Goal: Information Seeking & Learning: Understand process/instructions

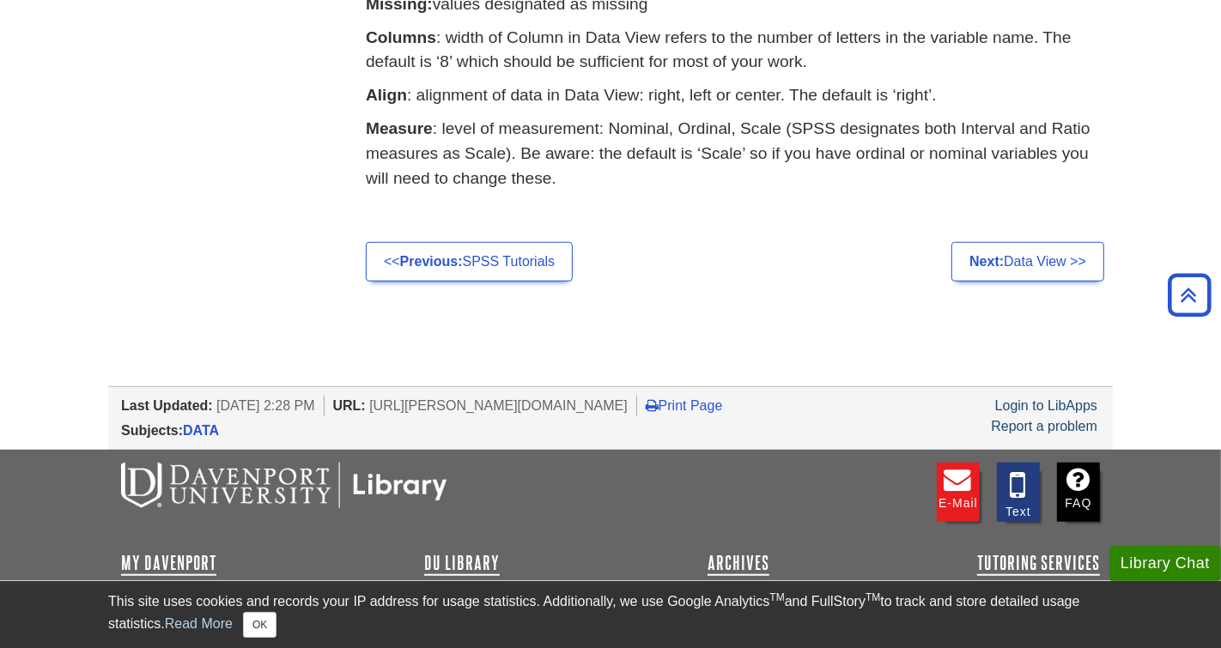
scroll to position [985, 0]
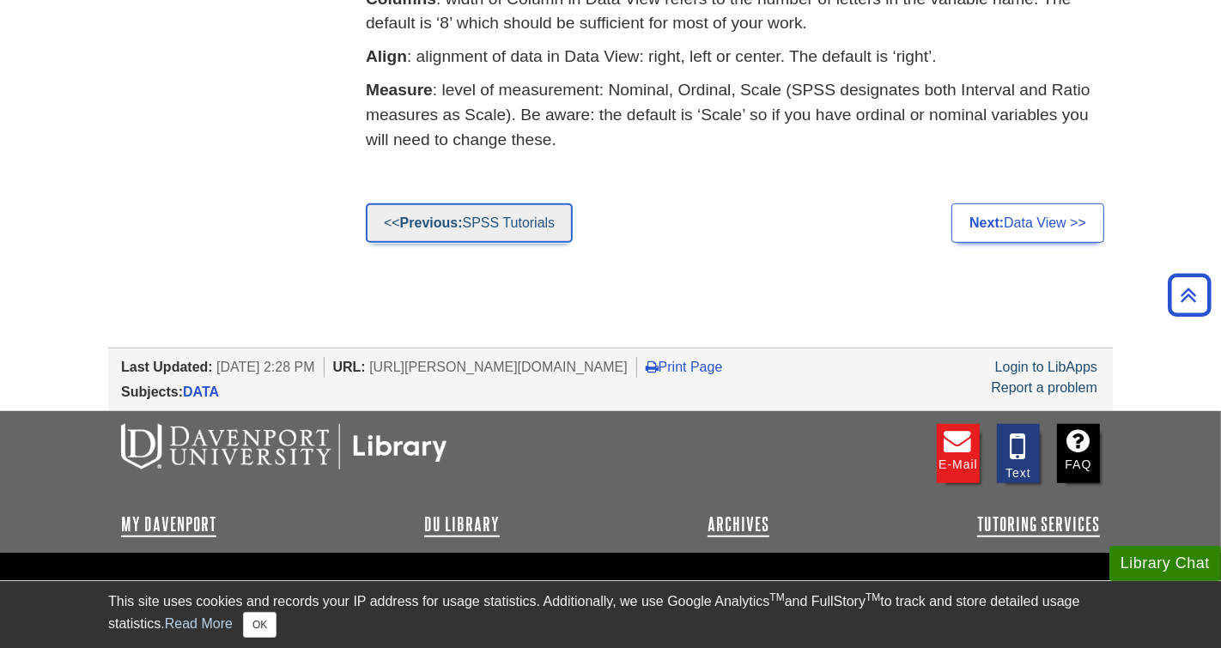
click at [388, 243] on link "<< Previous: SPSS Tutorials" at bounding box center [469, 223] width 207 height 39
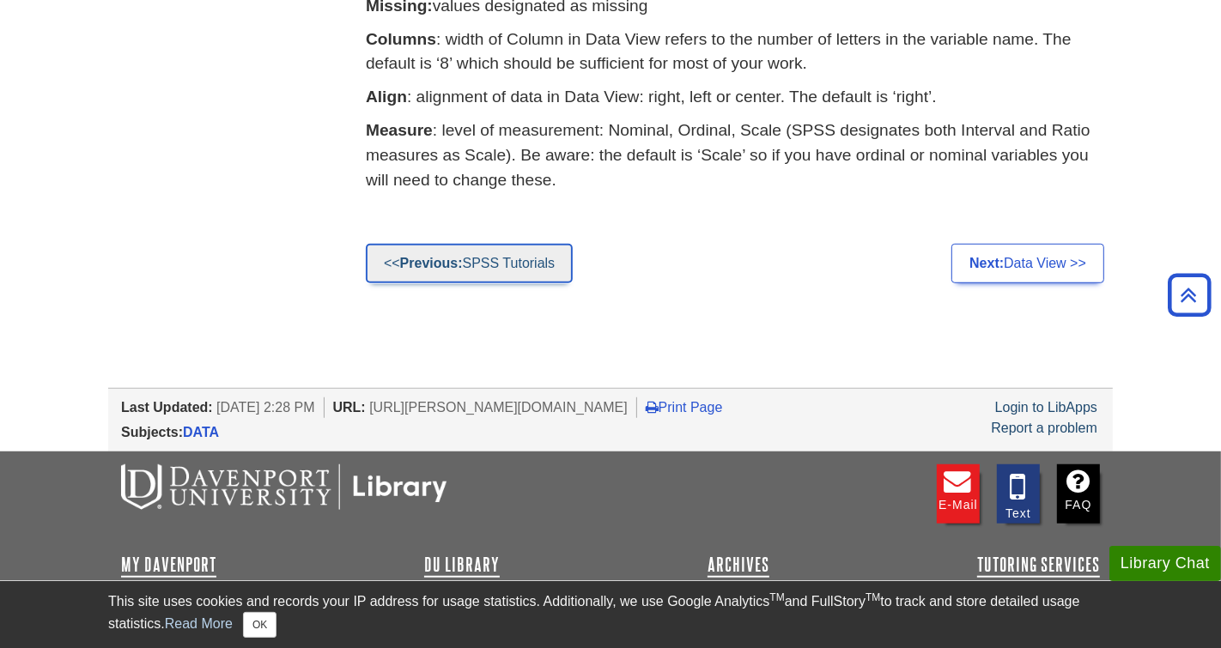
scroll to position [921, 0]
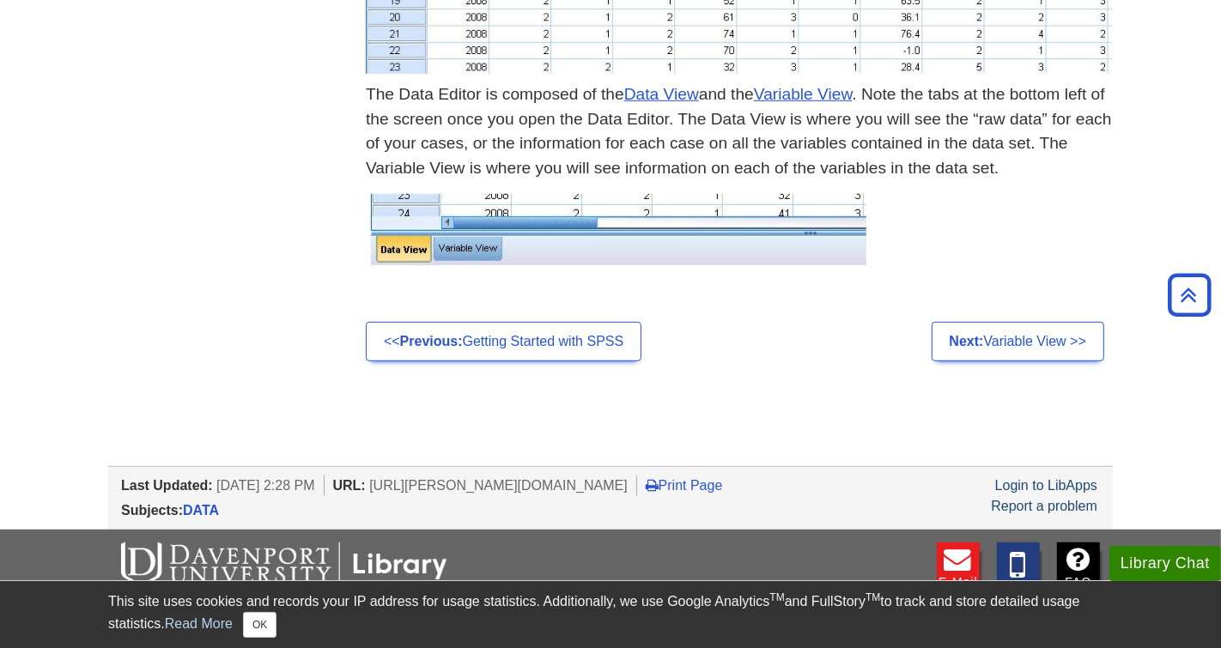
scroll to position [855, 0]
click at [1068, 361] on link "Next: Variable View >>" at bounding box center [1018, 341] width 173 height 39
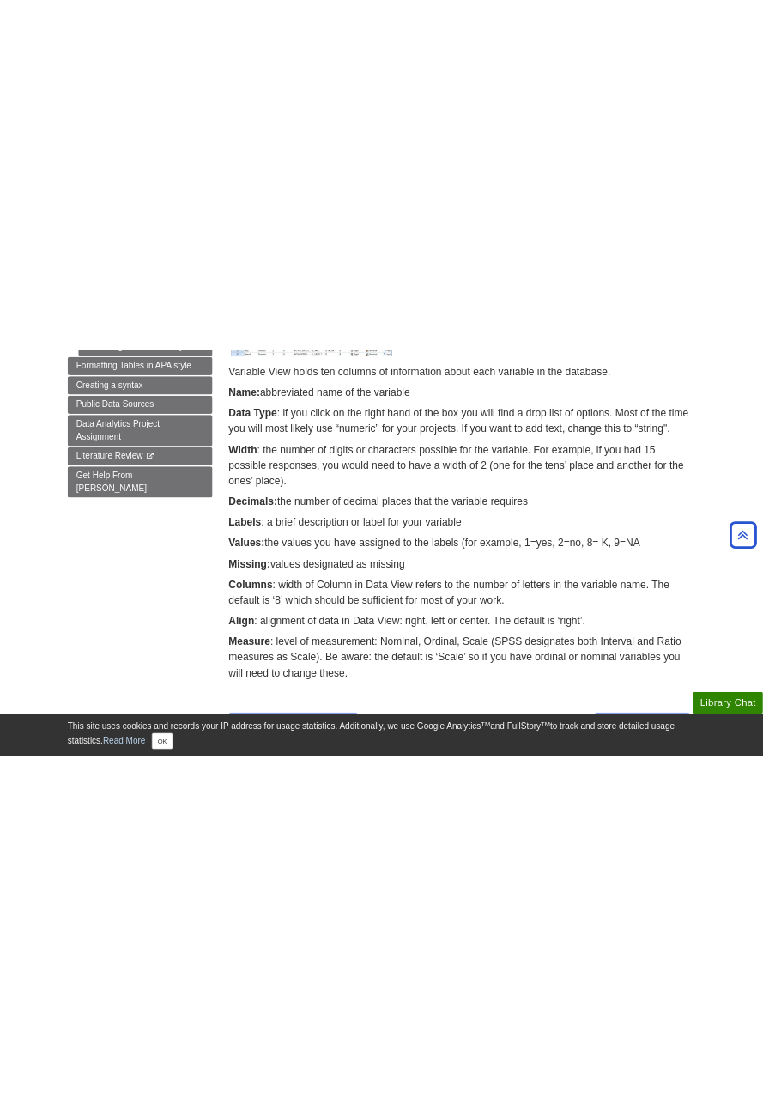
scroll to position [1166, 0]
